Goal: Information Seeking & Learning: Learn about a topic

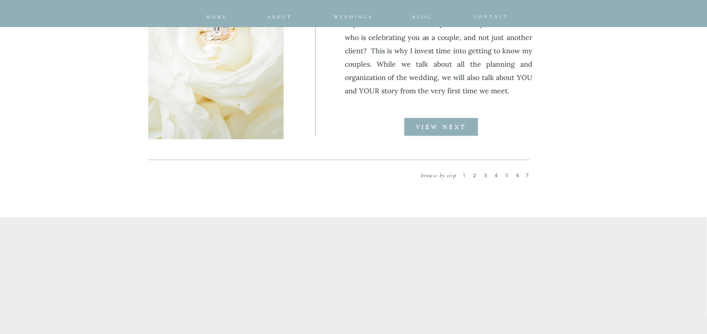
scroll to position [1324, 0]
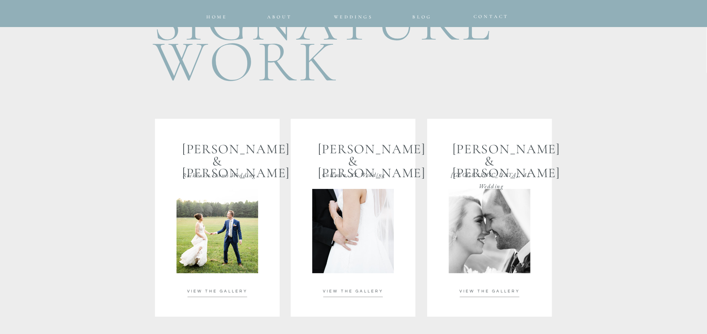
click at [232, 228] on div at bounding box center [218, 231] width 82 height 84
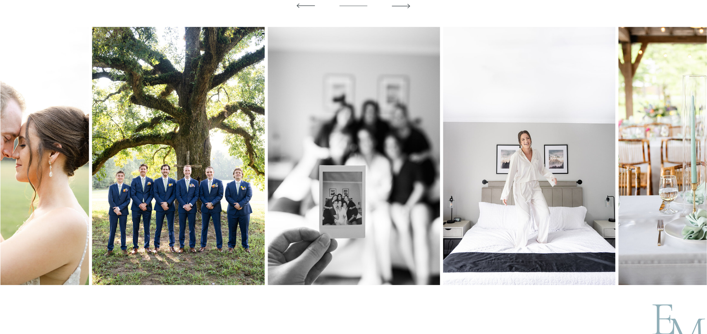
scroll to position [2154, 0]
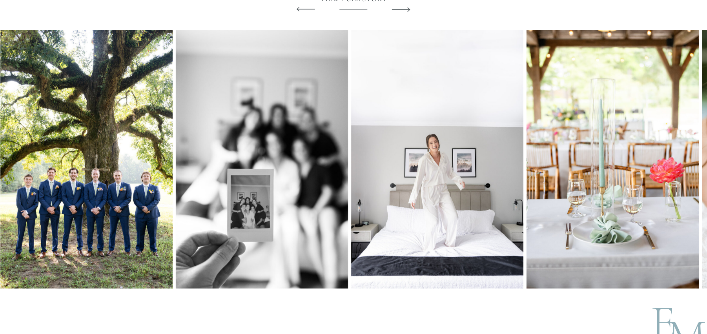
click at [540, 197] on img at bounding box center [613, 159] width 172 height 259
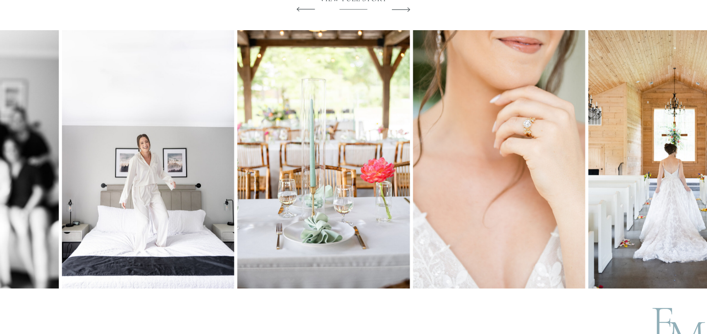
click at [332, 164] on img at bounding box center [323, 159] width 172 height 259
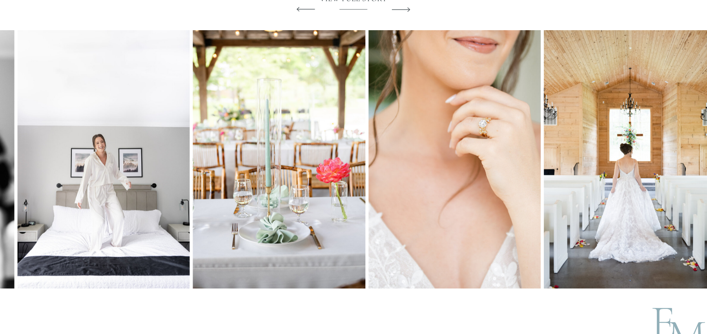
click at [204, 285] on img at bounding box center [279, 159] width 172 height 259
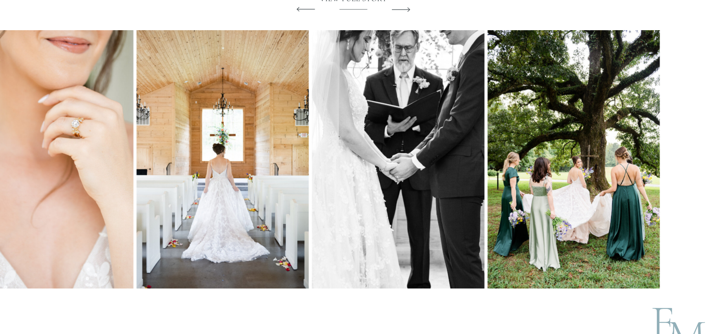
click at [333, 164] on img at bounding box center [398, 159] width 172 height 259
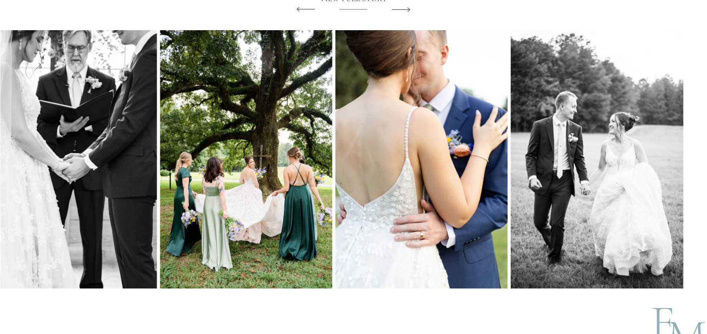
click at [1, 172] on img at bounding box center [70, 159] width 172 height 259
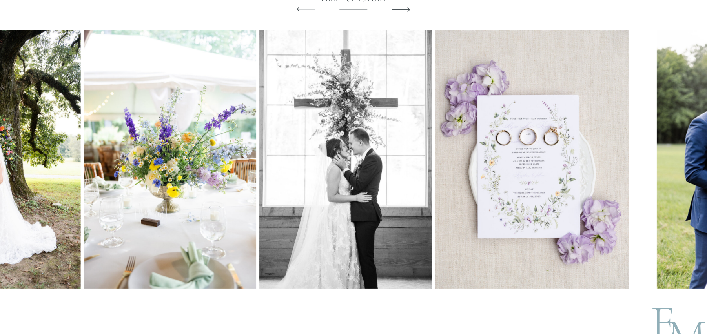
click at [224, 277] on img at bounding box center [170, 159] width 172 height 259
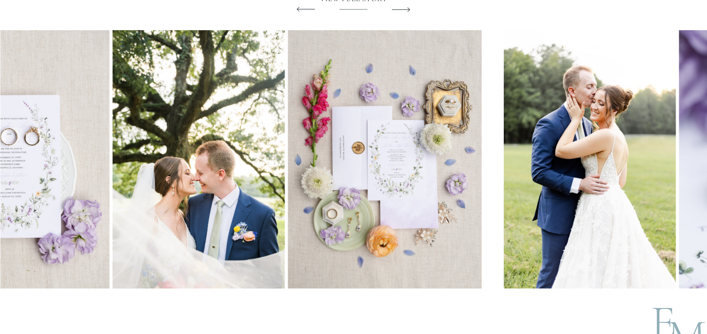
click at [49, 252] on img at bounding box center [13, 159] width 194 height 259
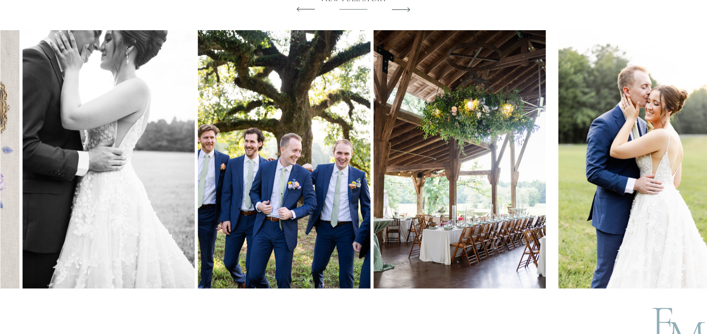
click at [108, 281] on img at bounding box center [109, 159] width 172 height 259
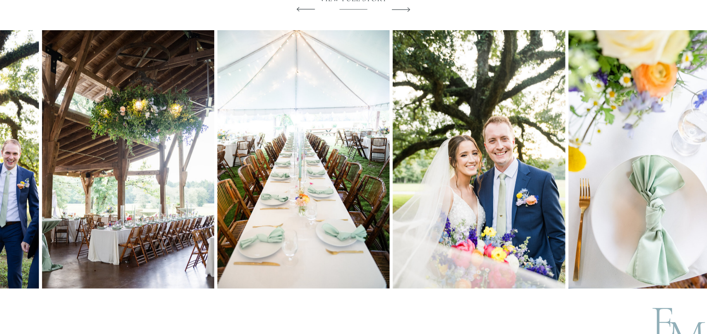
click at [314, 223] on img at bounding box center [303, 159] width 172 height 259
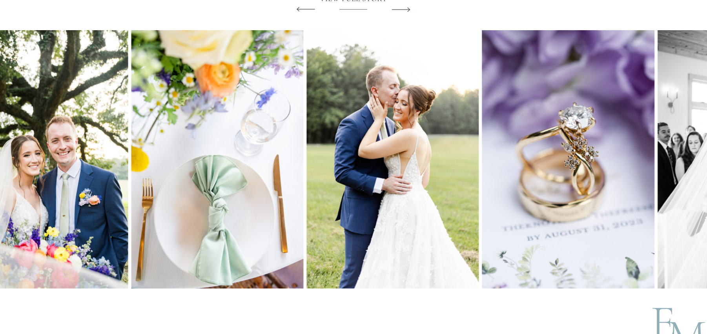
click at [2, 241] on img at bounding box center [42, 159] width 172 height 259
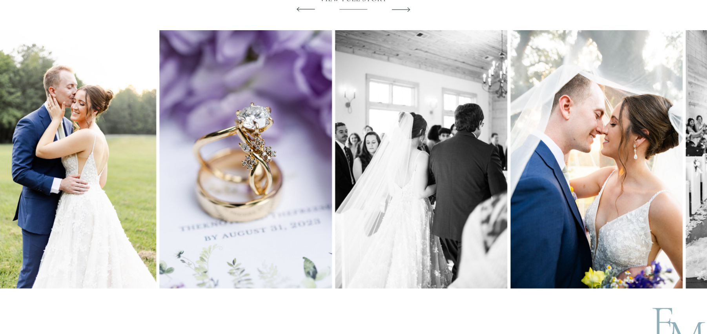
click at [243, 244] on img at bounding box center [246, 159] width 172 height 259
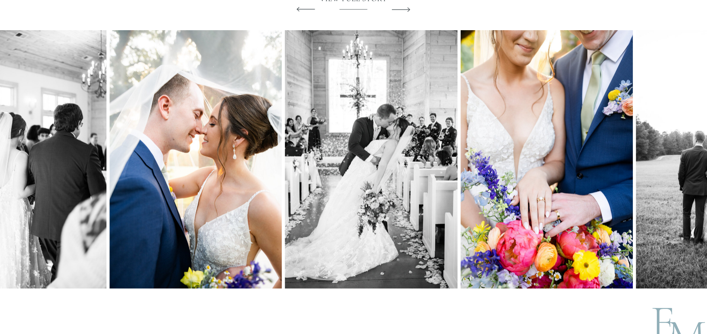
click at [131, 234] on img at bounding box center [196, 159] width 172 height 259
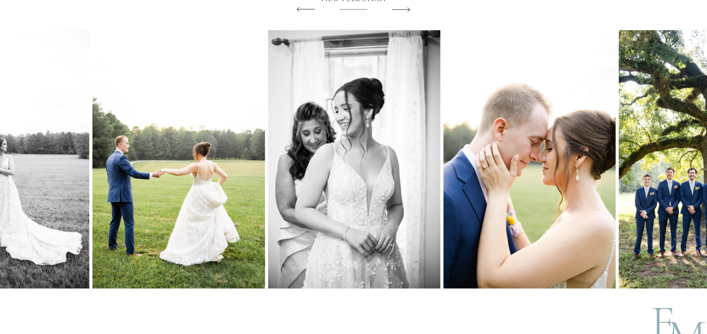
click at [1, 270] on img at bounding box center [3, 159] width 172 height 259
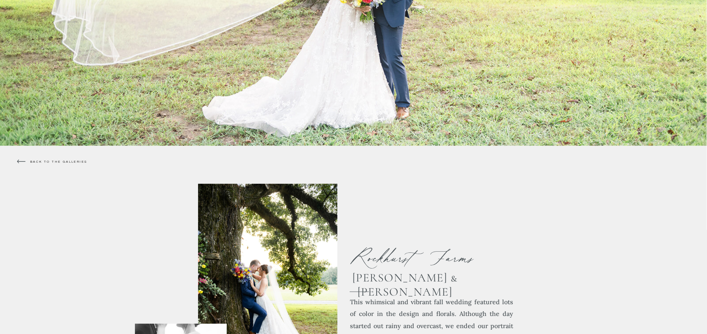
scroll to position [0, 0]
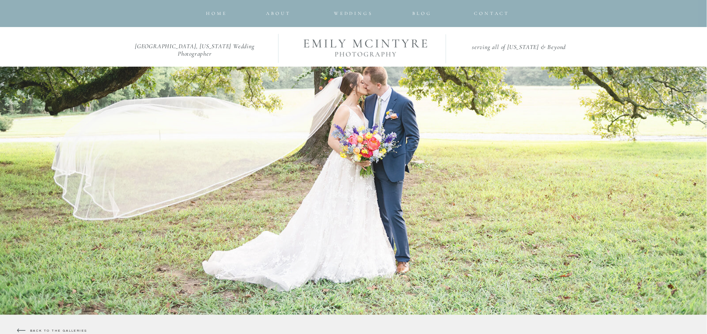
click at [366, 14] on div at bounding box center [366, 27] width 152 height 136
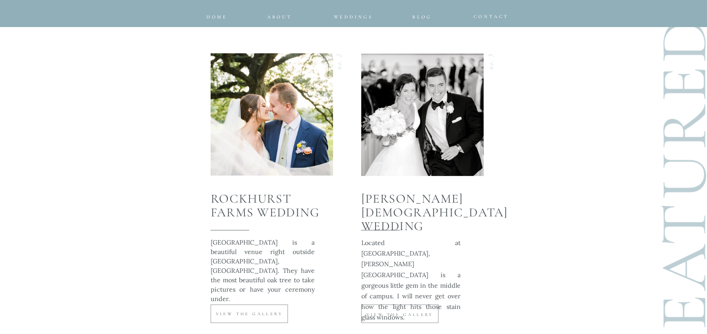
scroll to position [2968, 0]
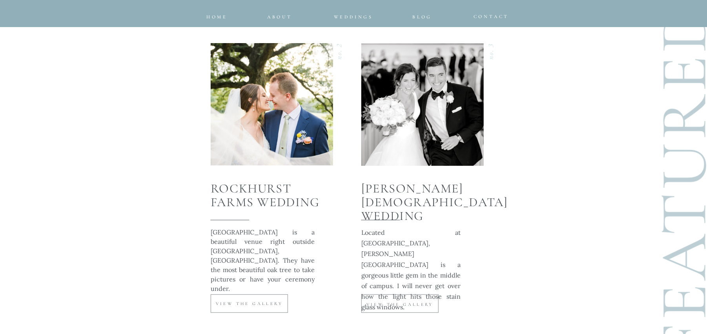
click at [424, 114] on div at bounding box center [423, 105] width 122 height 122
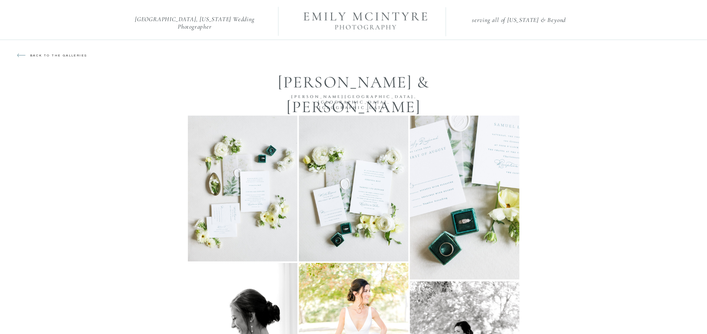
click at [326, 17] on div at bounding box center [366, 0] width 152 height 136
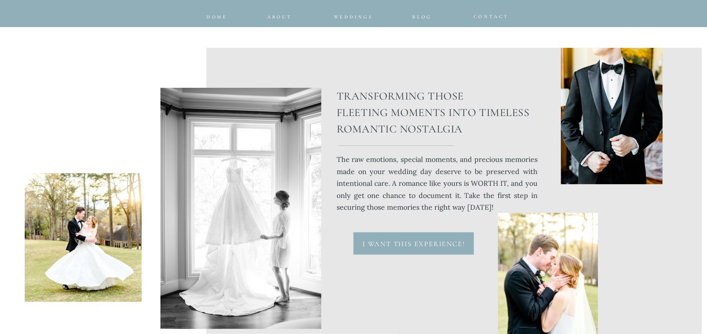
scroll to position [3309, 0]
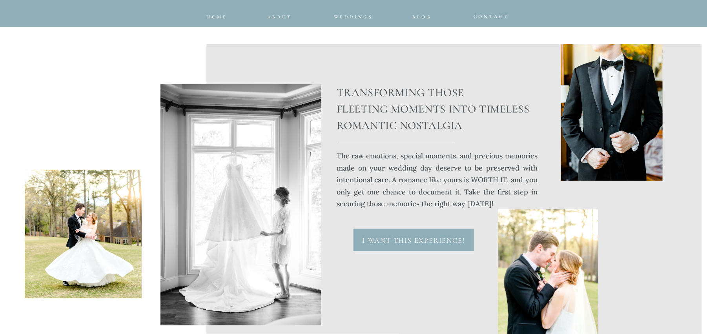
click at [409, 237] on p "I want this experience!" at bounding box center [413, 238] width 107 height 9
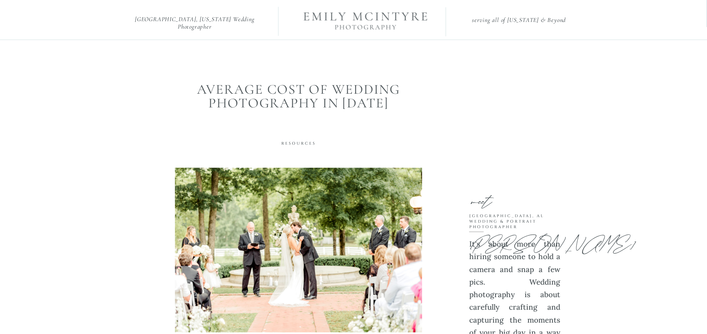
click at [348, 16] on div at bounding box center [366, 0] width 152 height 136
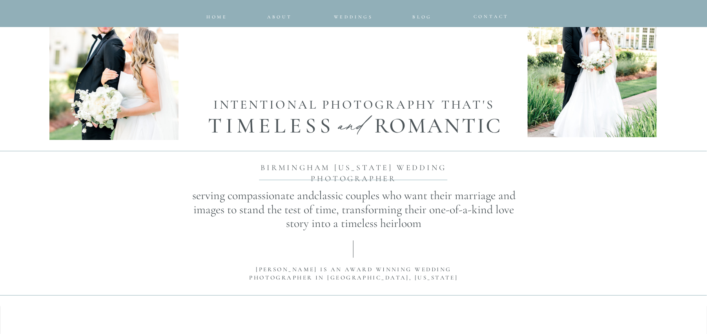
scroll to position [339, 0]
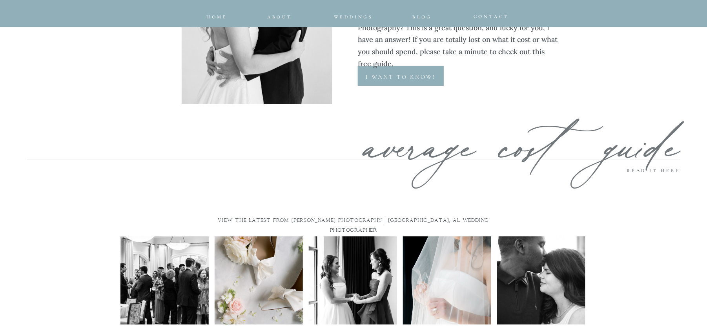
scroll to position [4016, 0]
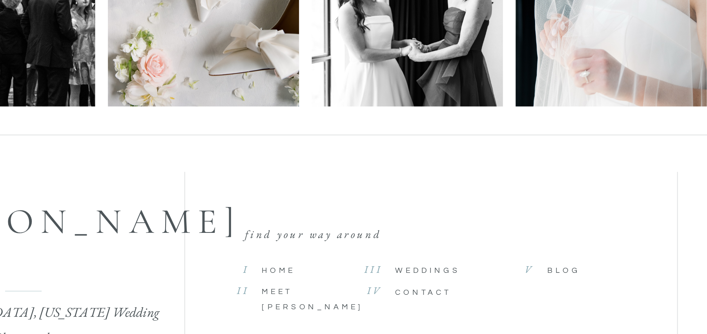
click at [356, 239] on span "Weddings" at bounding box center [362, 238] width 30 height 4
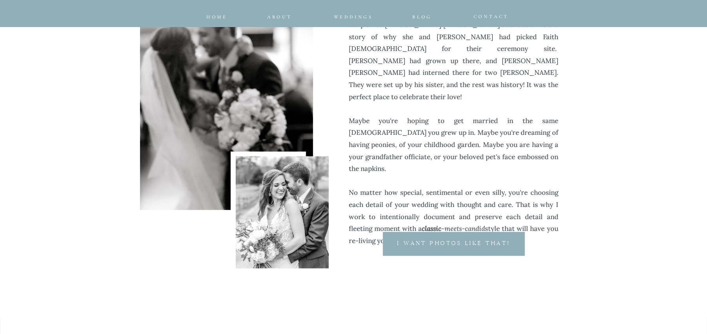
scroll to position [383, 0]
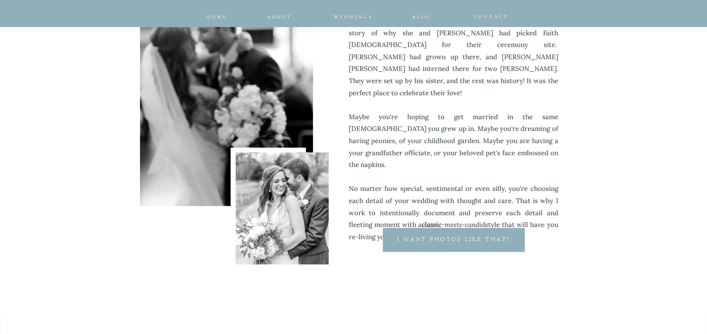
click at [422, 243] on p "I want photos like that!" at bounding box center [454, 241] width 149 height 10
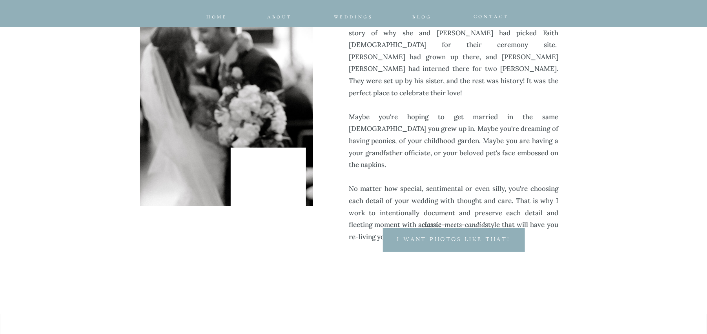
click at [439, 237] on p "I want photos like that!" at bounding box center [454, 241] width 149 height 10
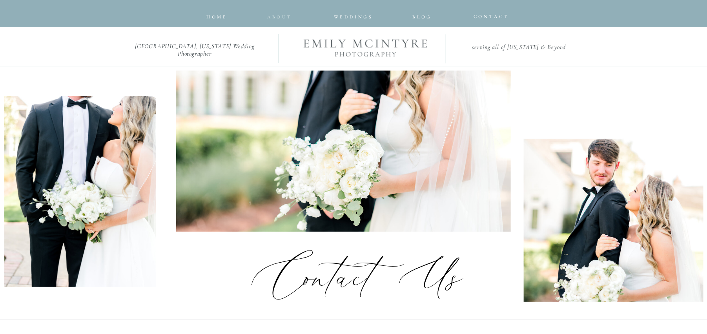
click at [285, 17] on nav "about" at bounding box center [278, 15] width 22 height 5
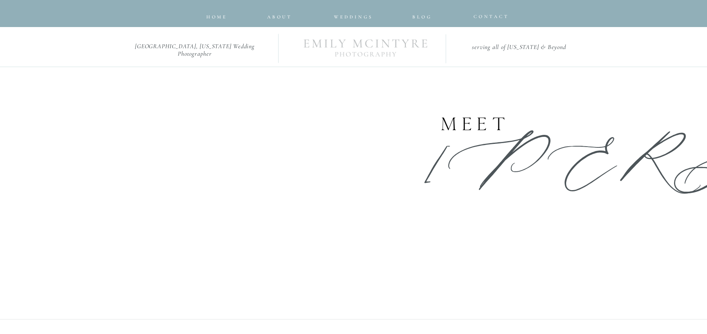
click at [280, 16] on nav "about" at bounding box center [278, 15] width 22 height 5
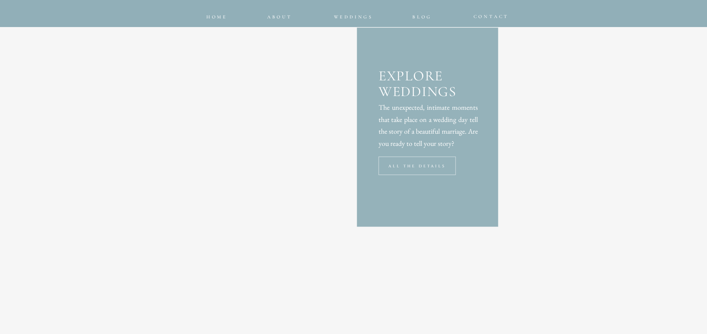
scroll to position [2077, 0]
click at [426, 168] on p "ALL THE DETAILS" at bounding box center [417, 166] width 73 height 6
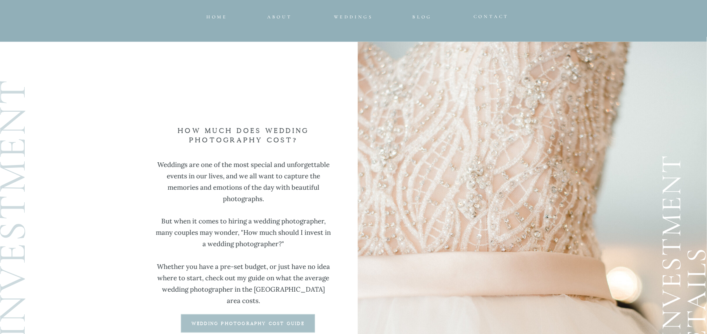
scroll to position [2032, 0]
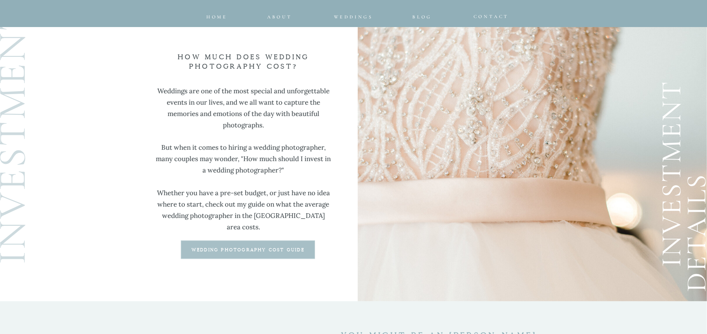
click at [283, 251] on b "wedding photography cost guide" at bounding box center [248, 250] width 113 height 4
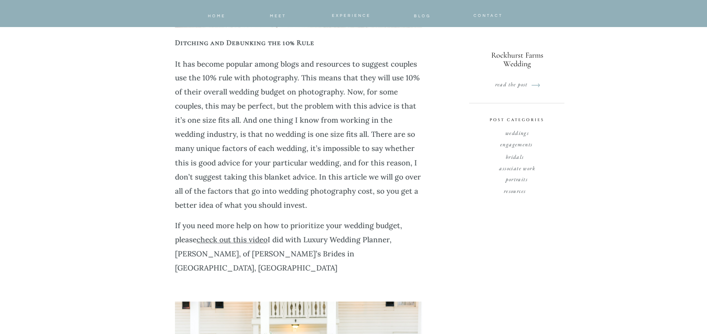
scroll to position [630, 0]
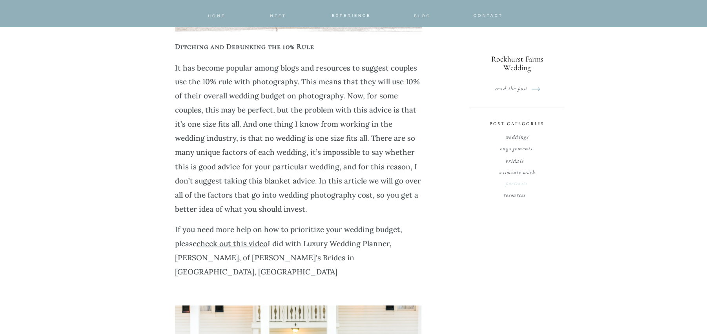
click at [518, 183] on p "portraits" at bounding box center [517, 182] width 58 height 7
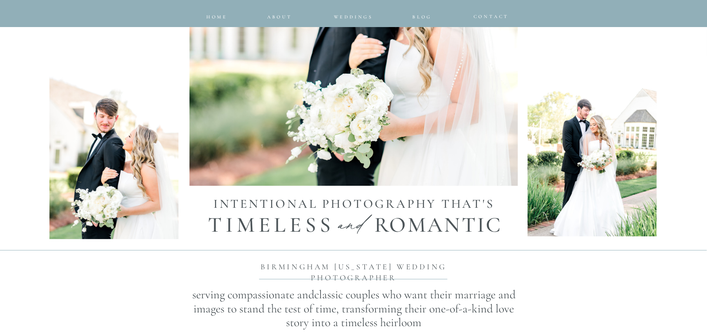
scroll to position [389, 0]
